Goal: Task Accomplishment & Management: Manage account settings

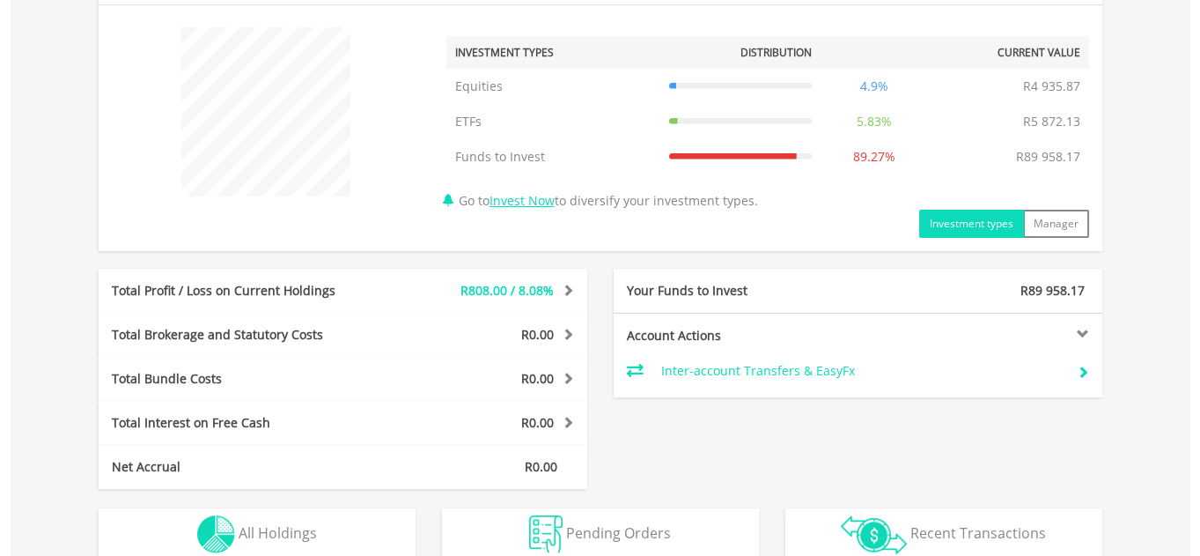
scroll to position [720, 0]
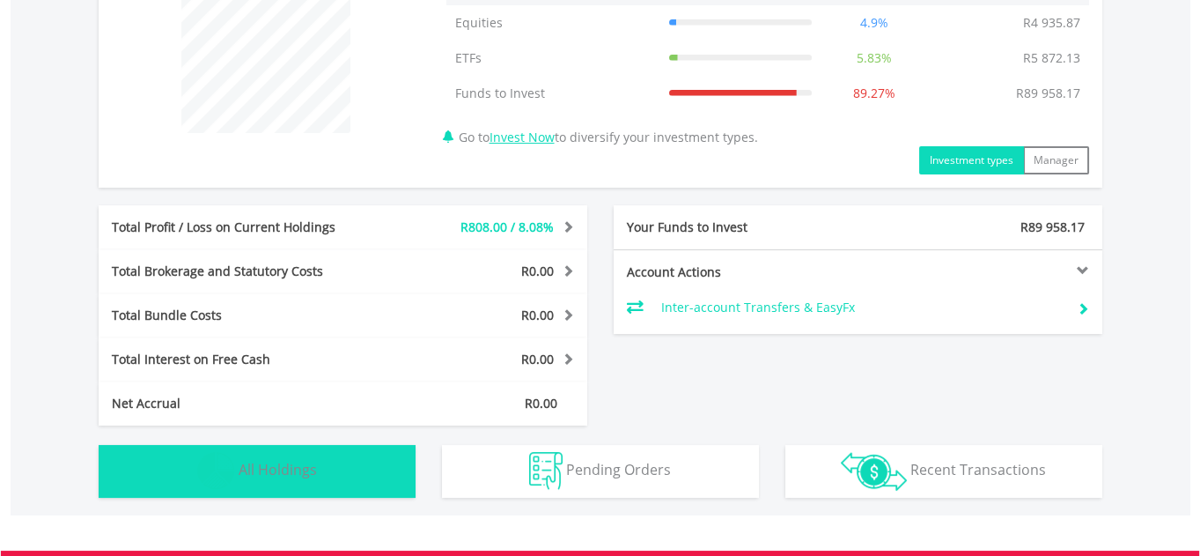
click at [314, 482] on button "Holdings All Holdings" at bounding box center [257, 471] width 317 height 53
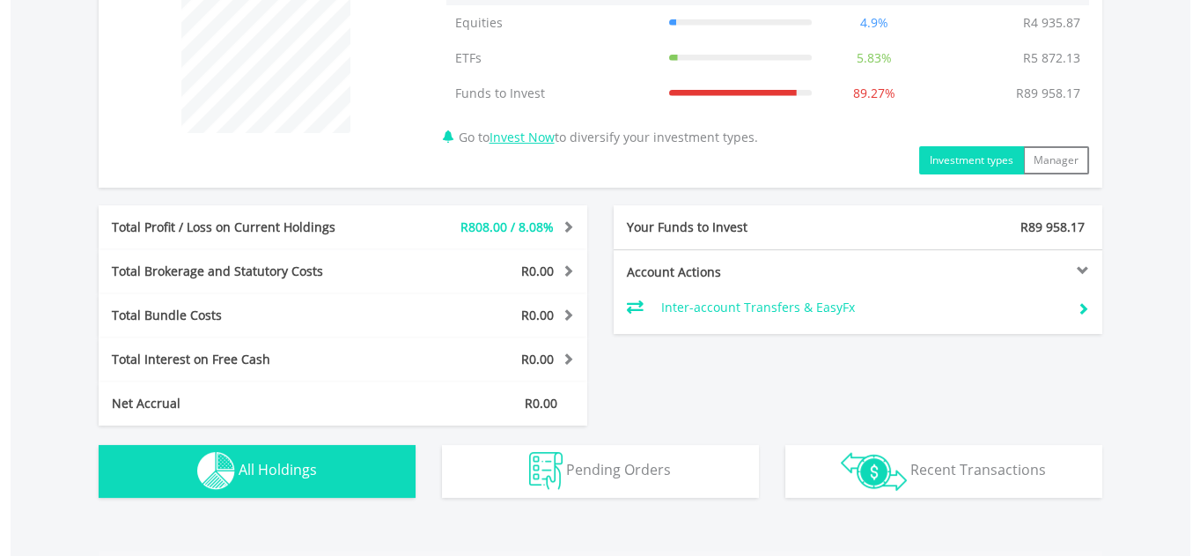
scroll to position [1268, 0]
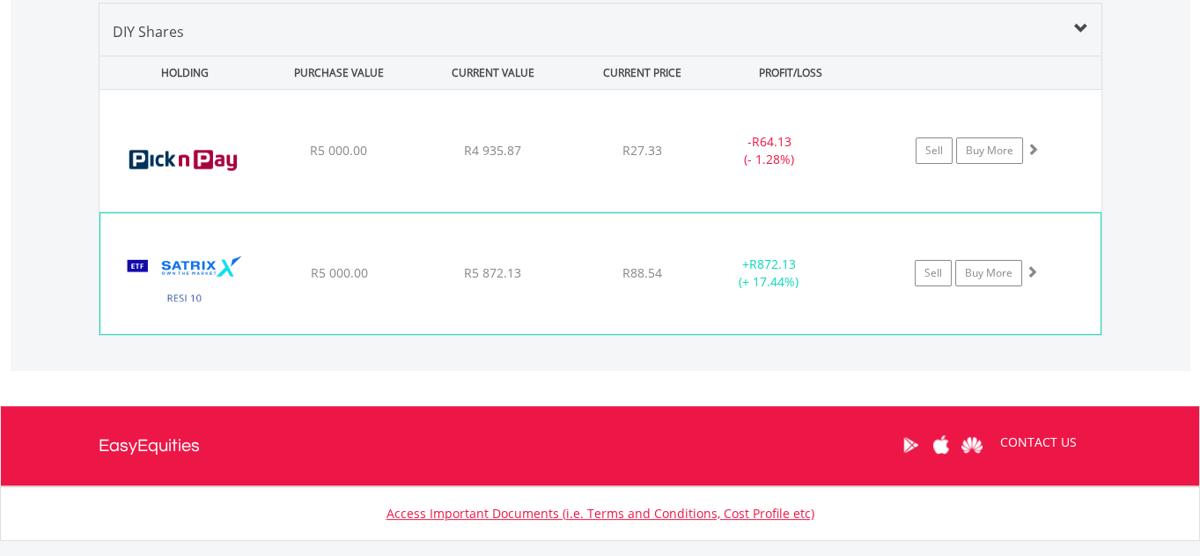
click at [1030, 269] on span at bounding box center [1032, 271] width 12 height 12
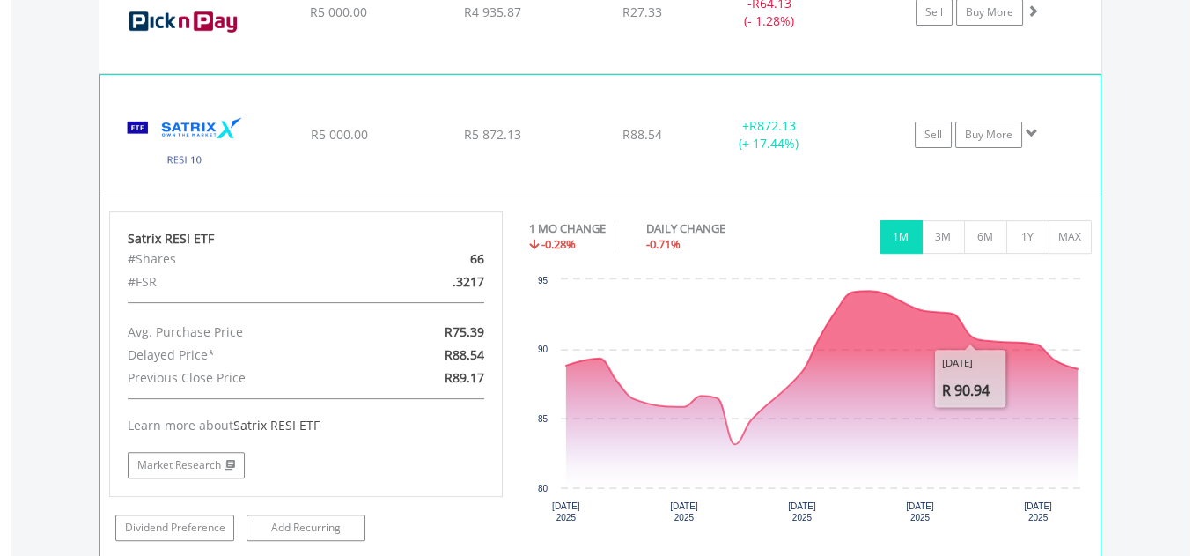
scroll to position [1428, 0]
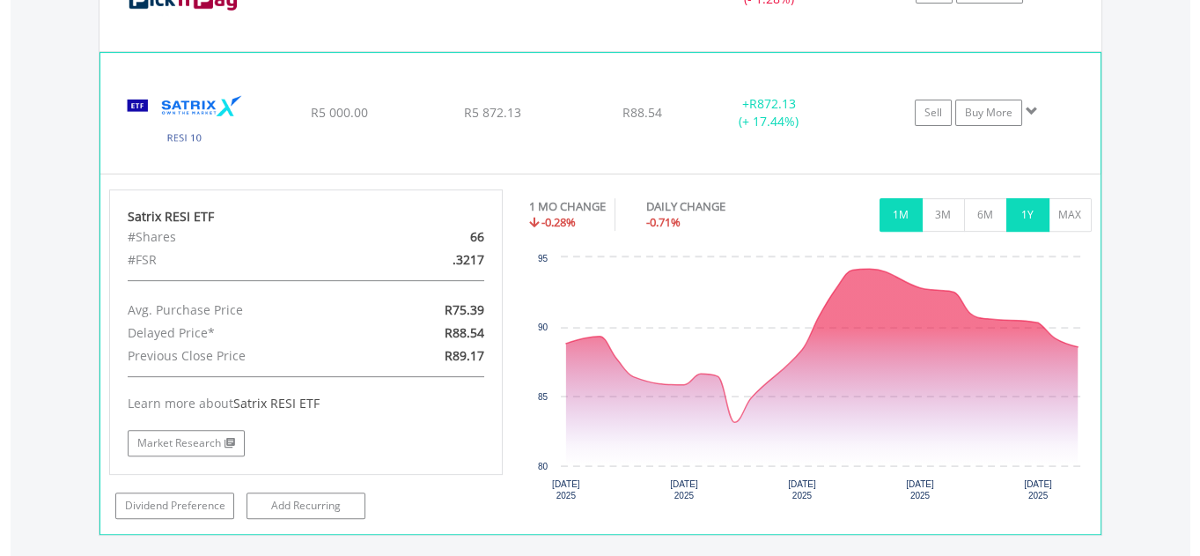
click at [1023, 206] on button "1Y" at bounding box center [1027, 214] width 43 height 33
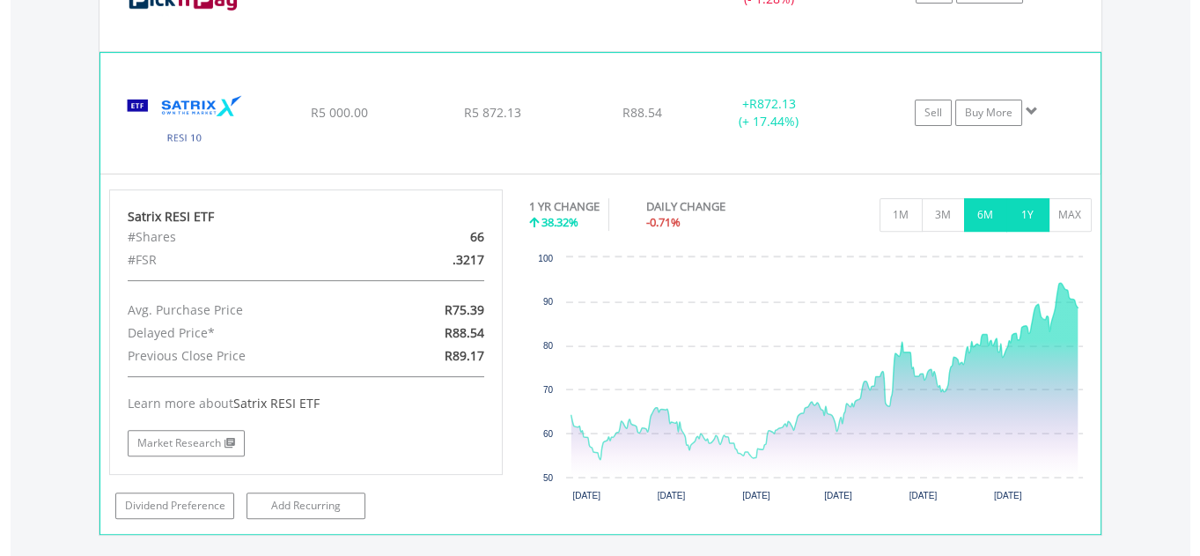
click at [986, 214] on button "6M" at bounding box center [985, 214] width 43 height 33
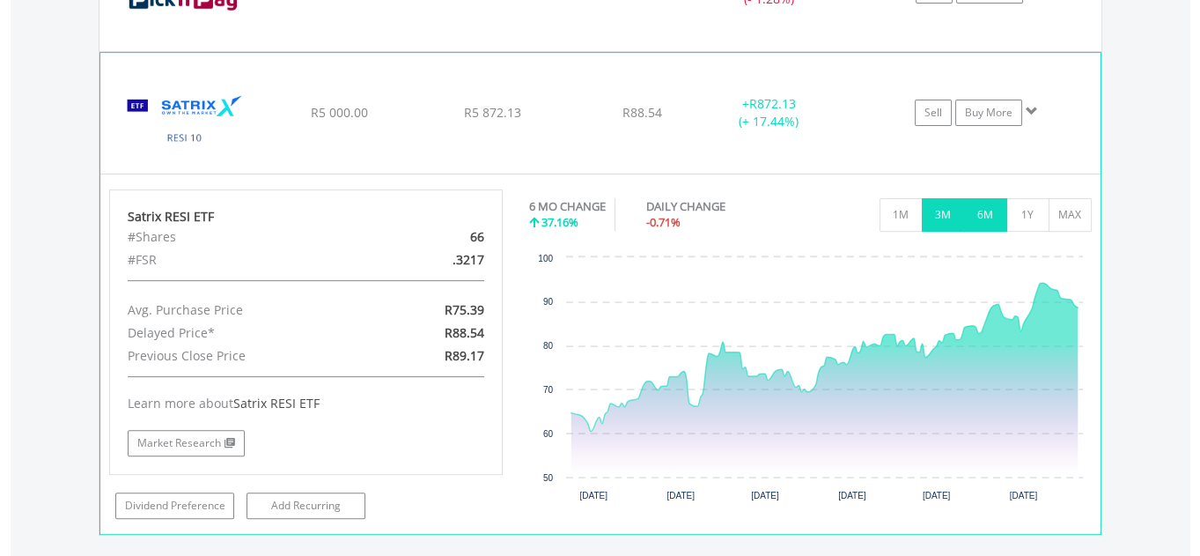
click at [945, 219] on button "3M" at bounding box center [943, 214] width 43 height 33
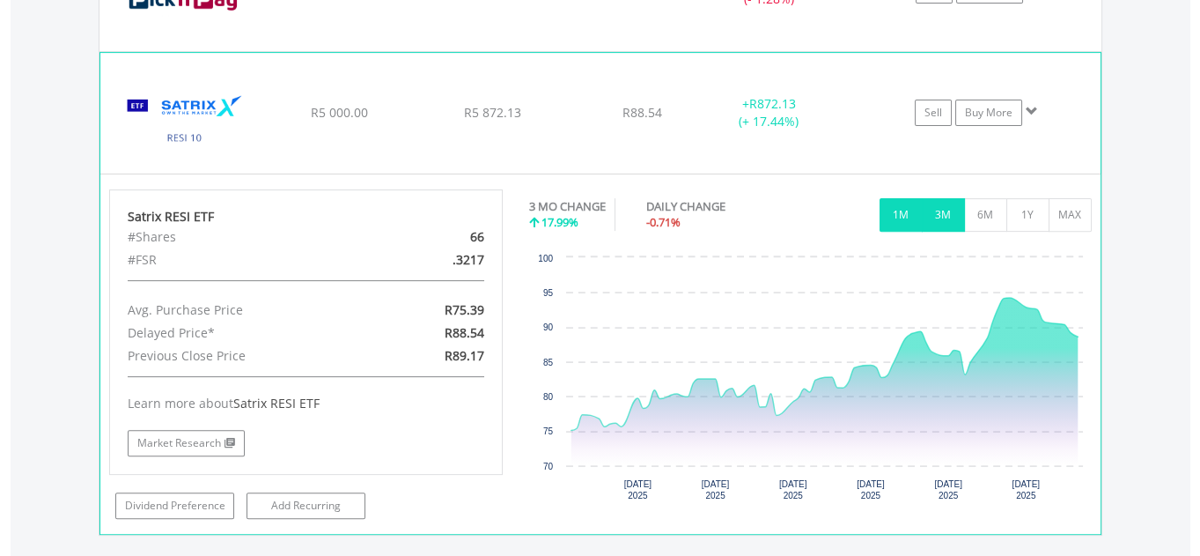
click at [894, 214] on button "1M" at bounding box center [901, 214] width 43 height 33
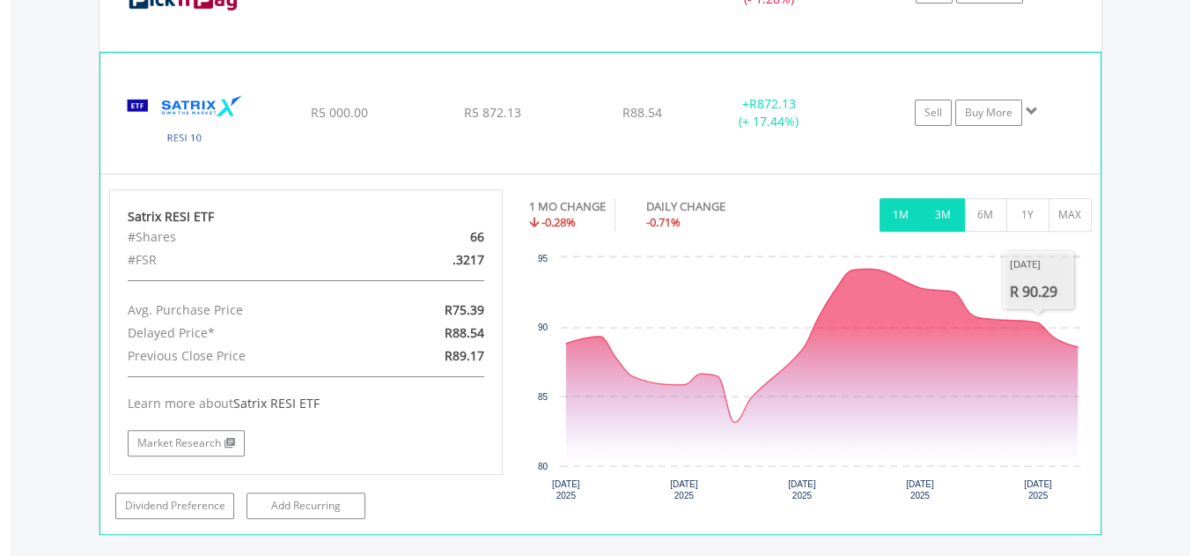
click at [946, 214] on button "3M" at bounding box center [943, 214] width 43 height 33
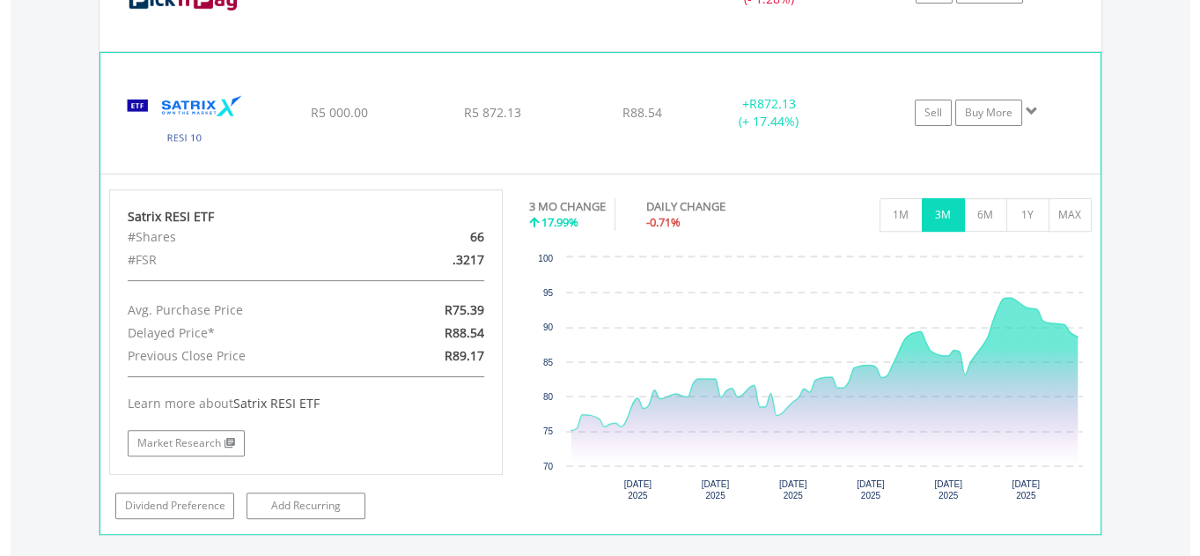
click at [1029, 108] on span at bounding box center [1032, 111] width 12 height 12
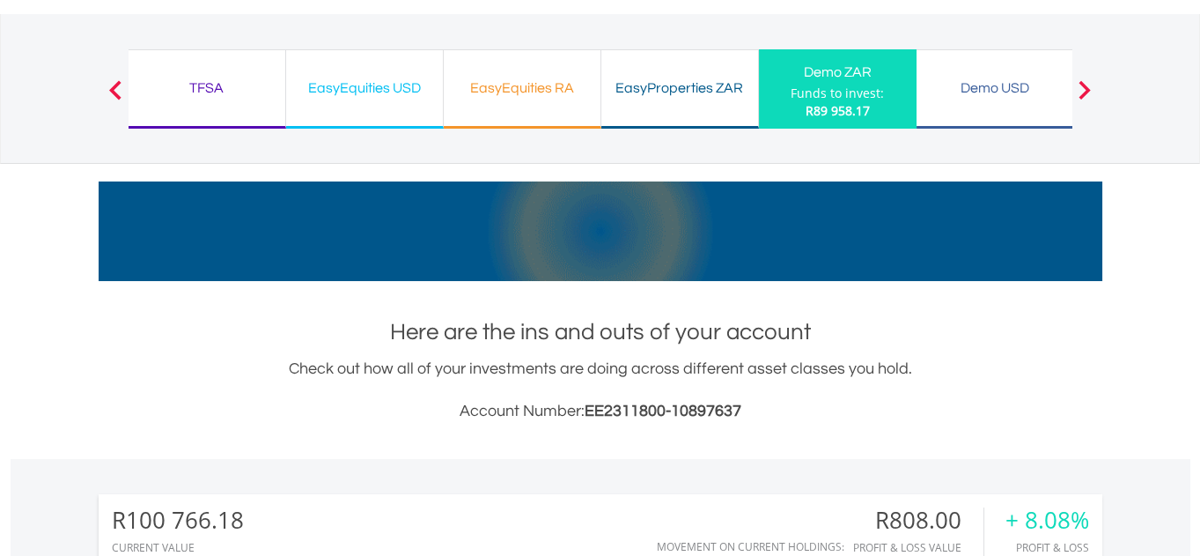
scroll to position [0, 0]
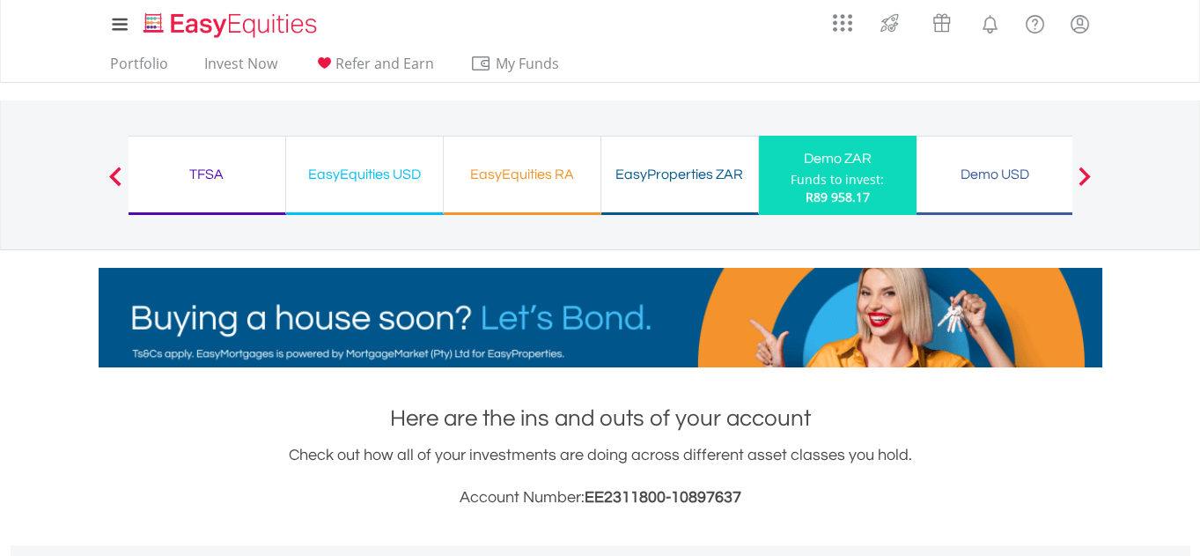
click at [228, 172] on div "TFSA" at bounding box center [207, 174] width 136 height 25
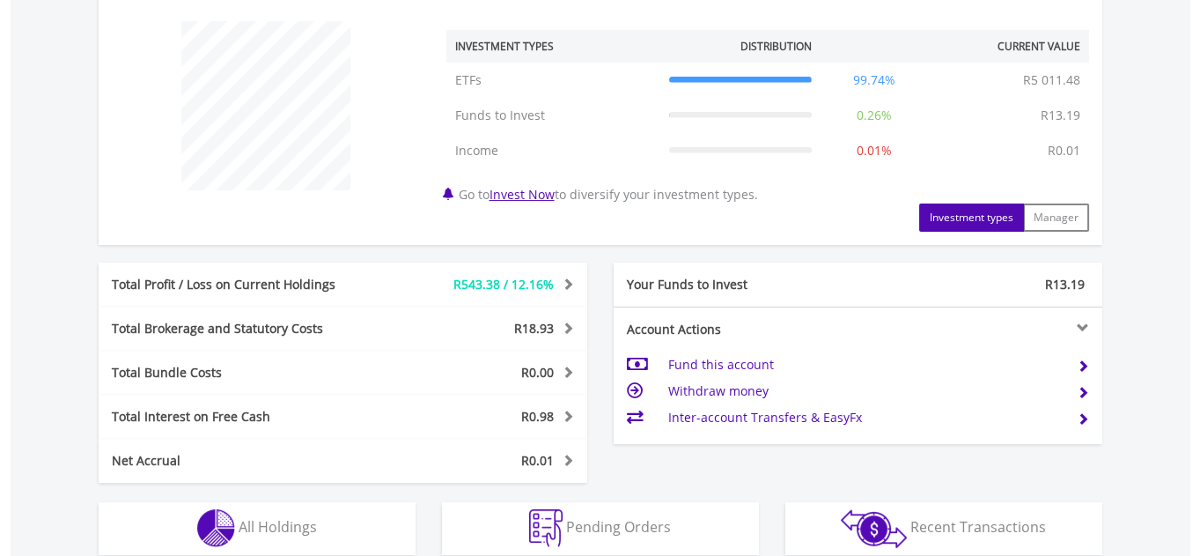
scroll to position [881, 0]
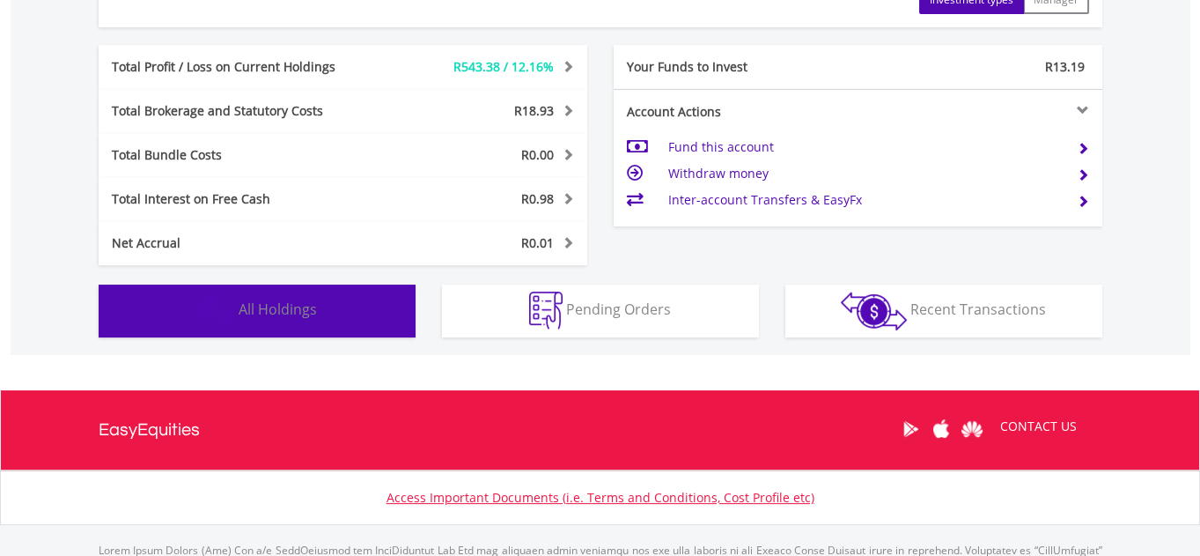
drag, startPoint x: 262, startPoint y: 313, endPoint x: 312, endPoint y: 314, distance: 50.2
click at [262, 313] on span "All Holdings" at bounding box center [278, 308] width 78 height 19
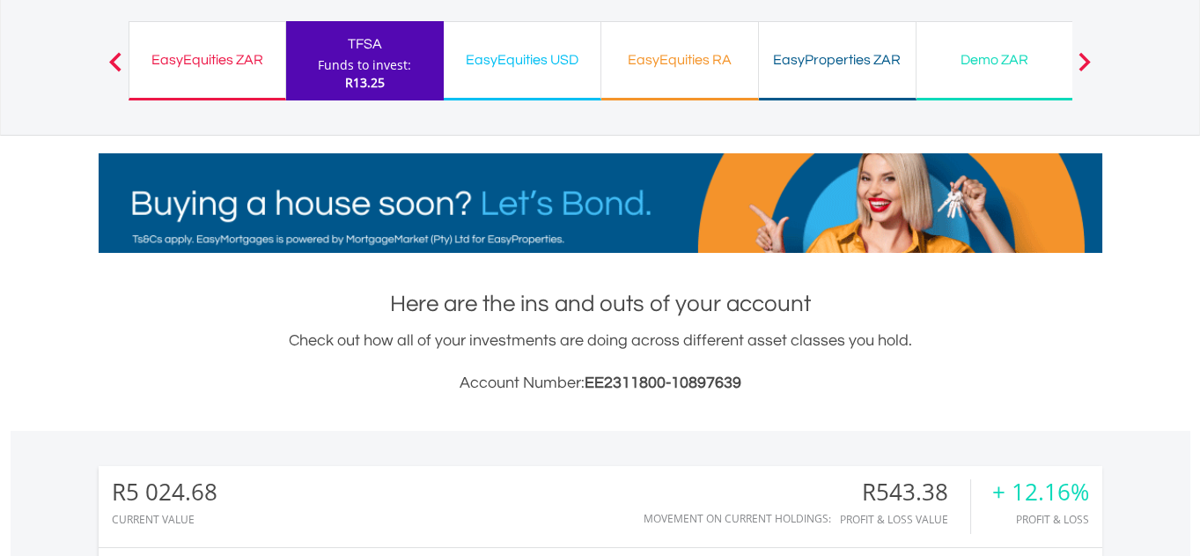
scroll to position [0, 0]
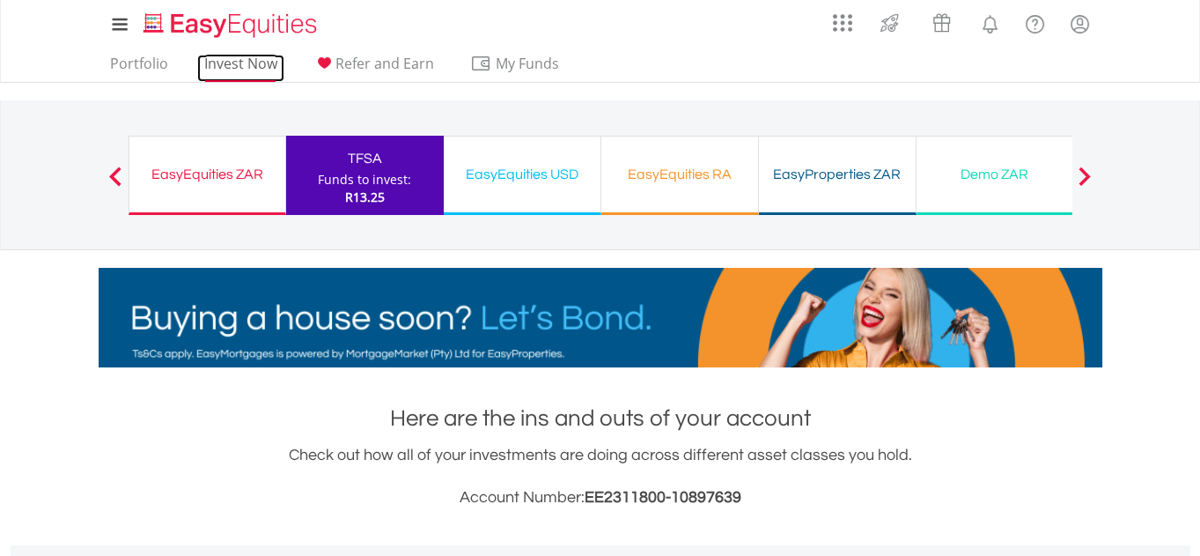
click at [240, 69] on link "Invest Now" at bounding box center [240, 68] width 87 height 27
